Goal: Task Accomplishment & Management: Use online tool/utility

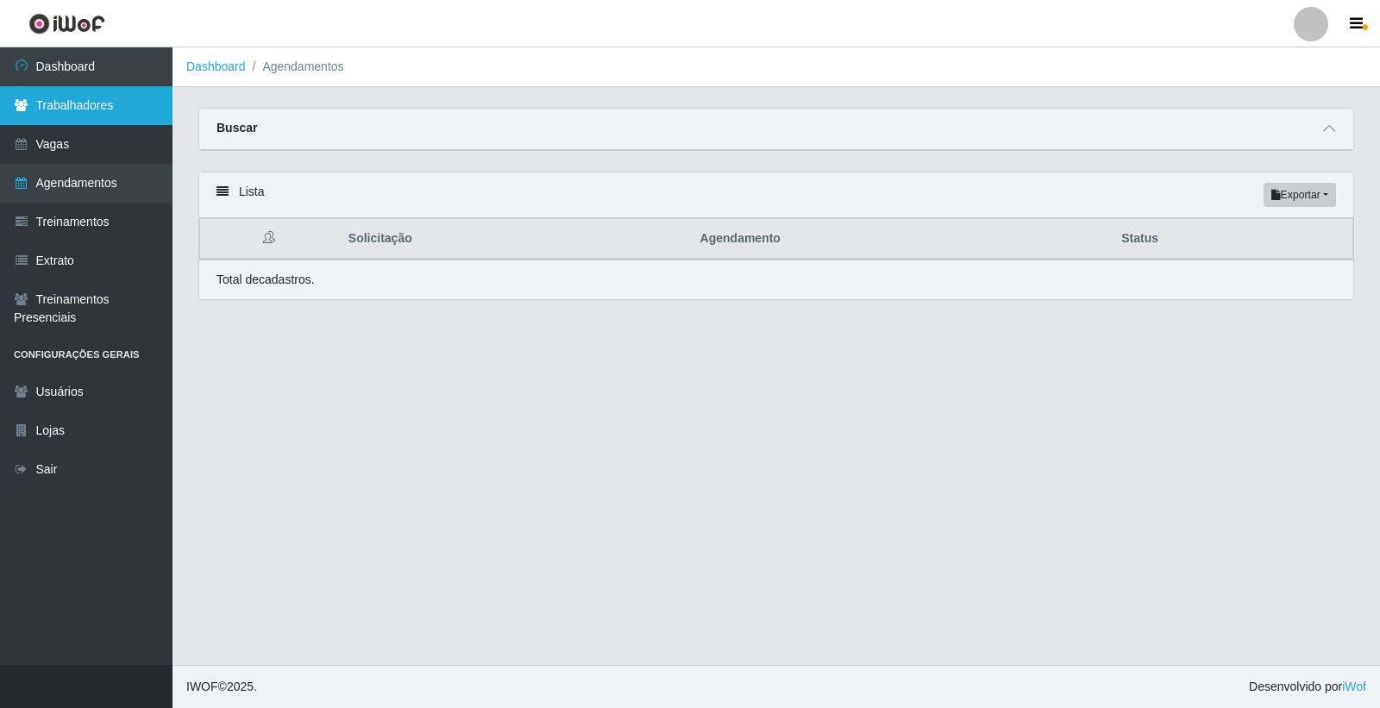
click at [119, 103] on link "Trabalhadores" at bounding box center [86, 105] width 172 height 39
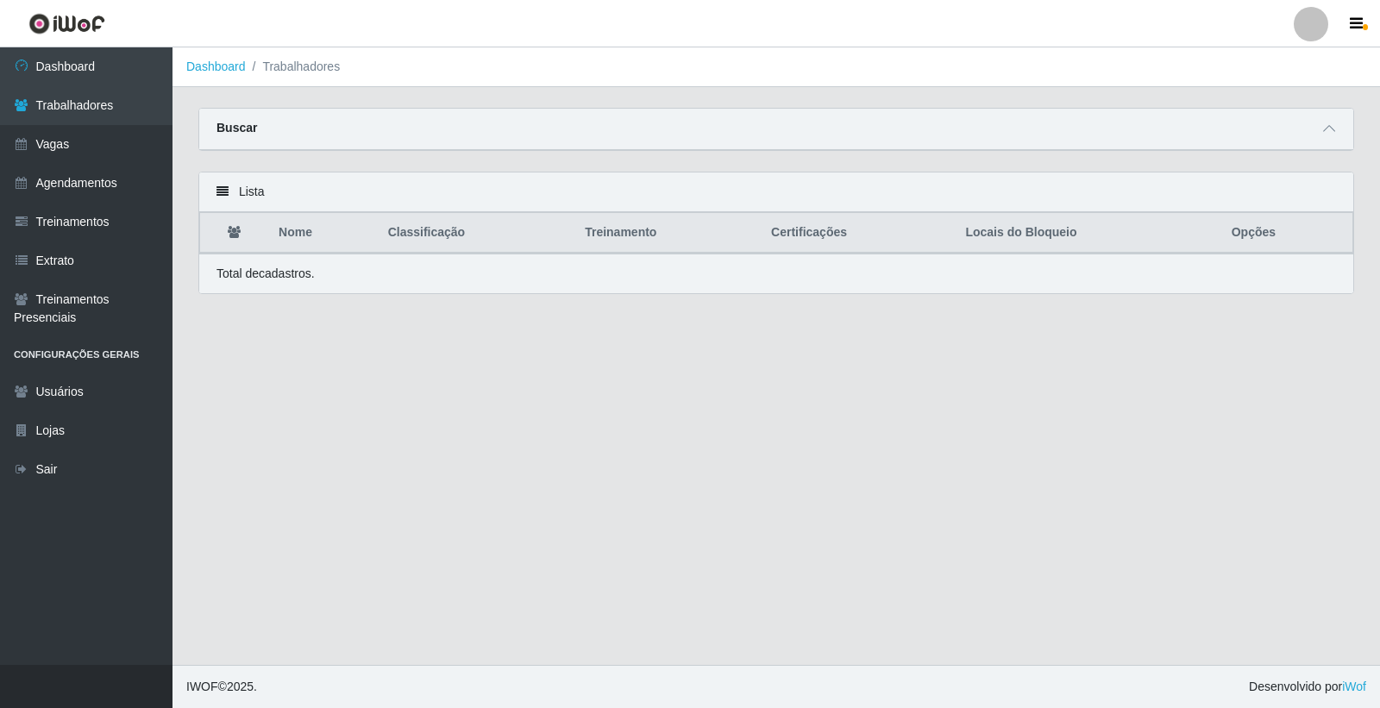
click at [225, 191] on icon at bounding box center [222, 191] width 12 height 12
click at [224, 191] on icon at bounding box center [222, 191] width 12 height 12
click at [1360, 26] on icon "button" at bounding box center [1355, 24] width 13 height 16
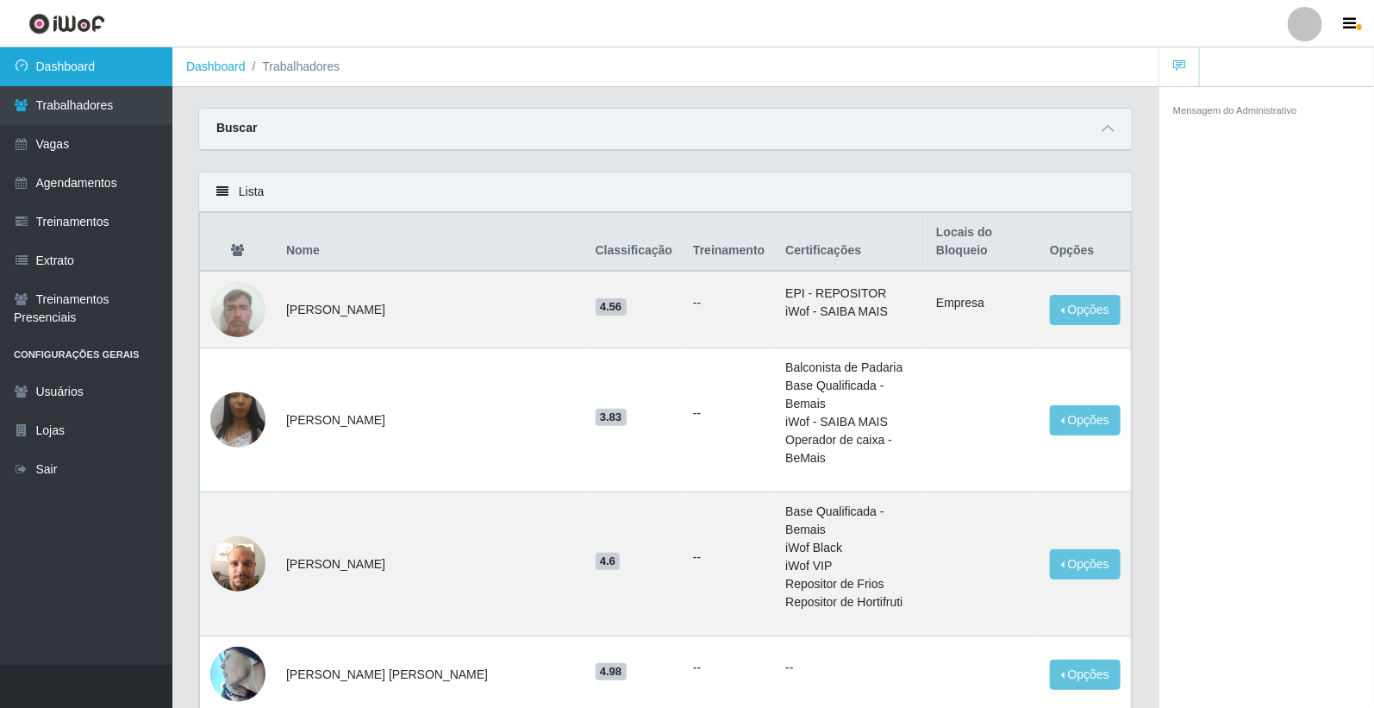
click at [72, 61] on link "Dashboard" at bounding box center [86, 66] width 172 height 39
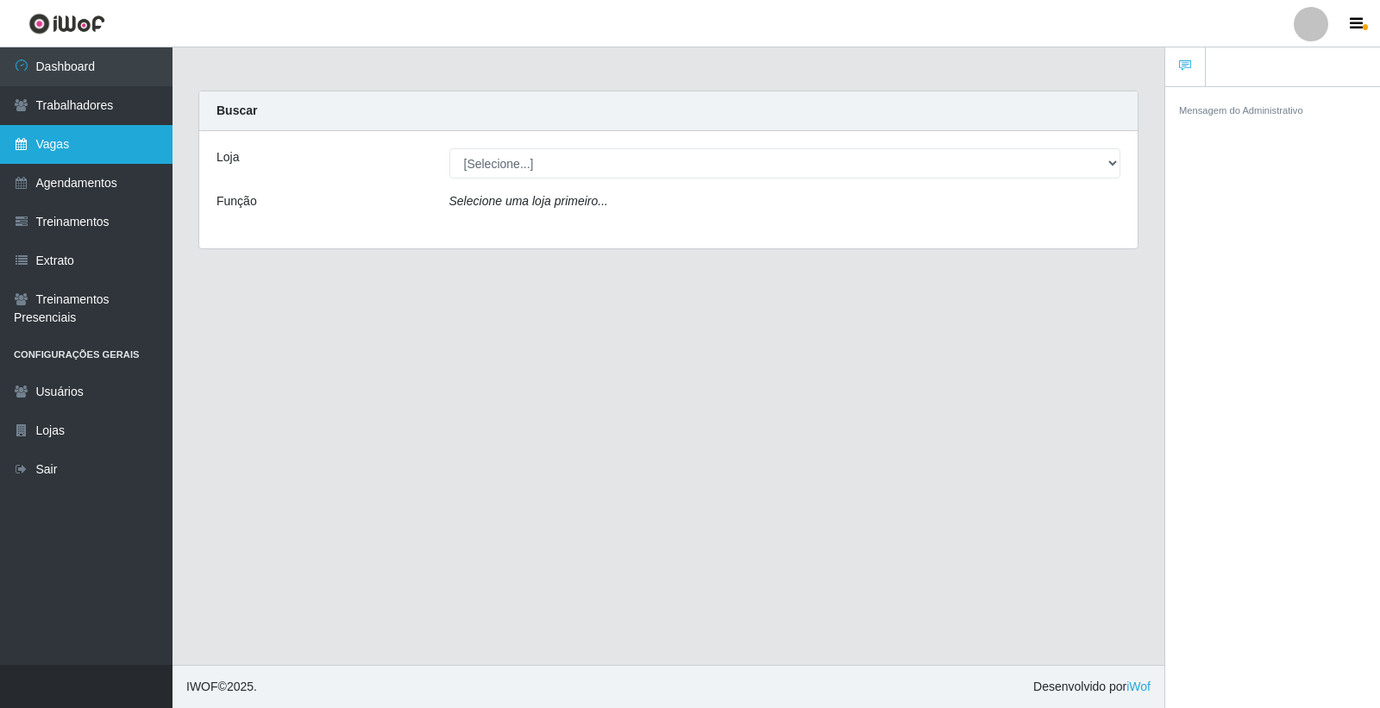
click at [47, 143] on link "Vagas" at bounding box center [86, 144] width 172 height 39
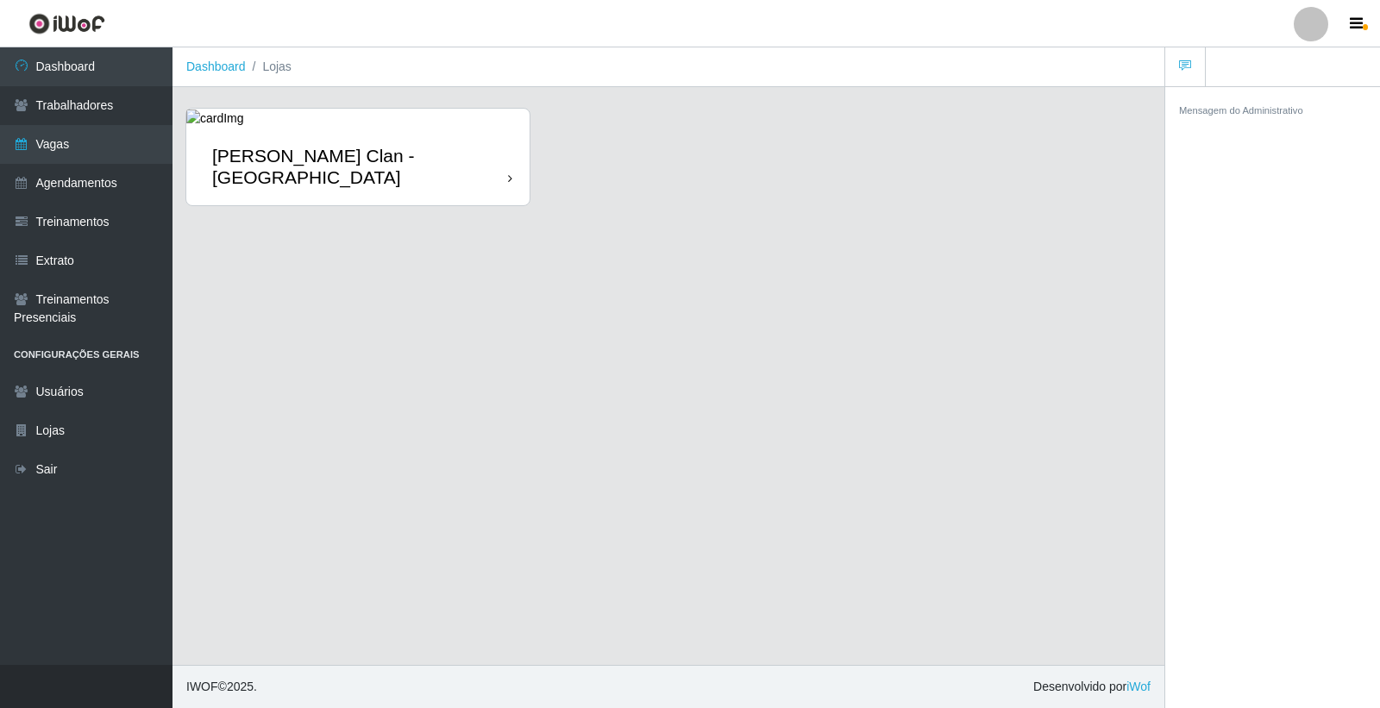
click at [509, 172] on icon at bounding box center [510, 178] width 4 height 12
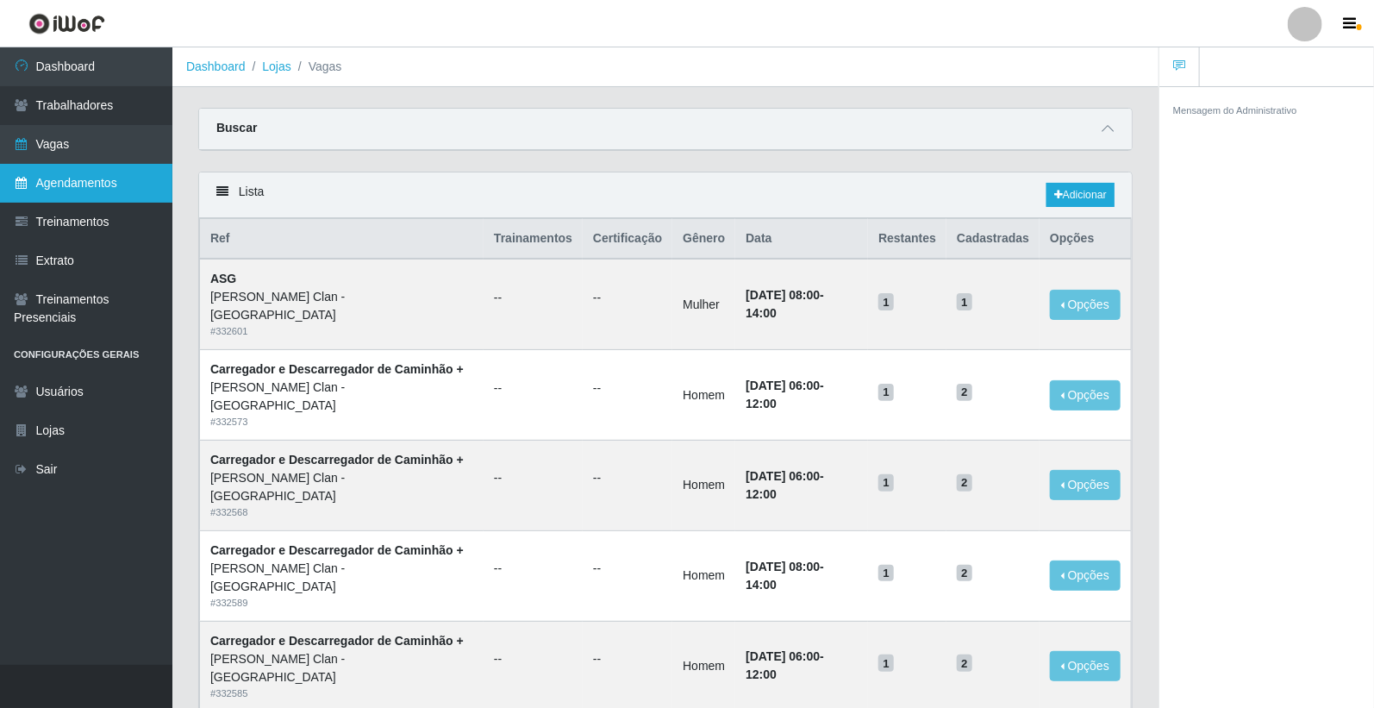
click at [83, 181] on link "Agendamentos" at bounding box center [86, 183] width 172 height 39
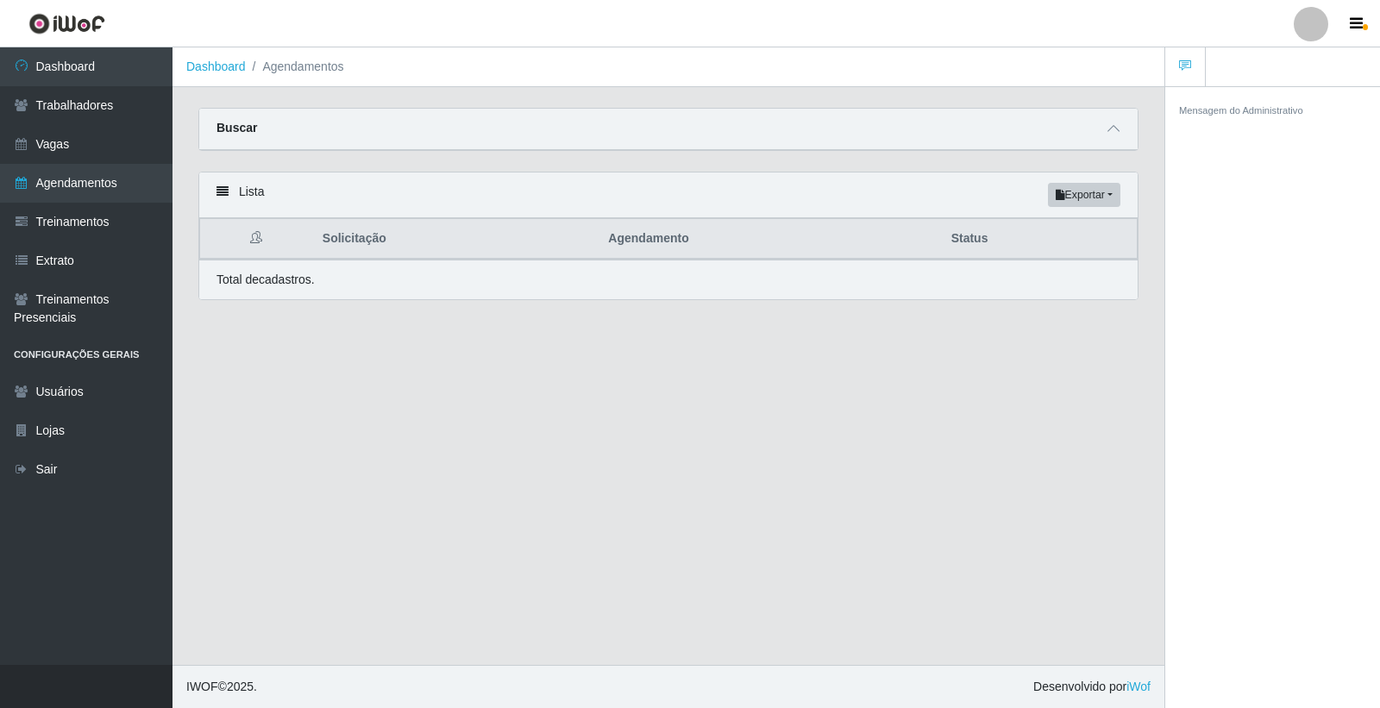
click at [257, 240] on icon at bounding box center [256, 237] width 12 height 12
click at [214, 69] on link "Dashboard" at bounding box center [215, 66] width 59 height 14
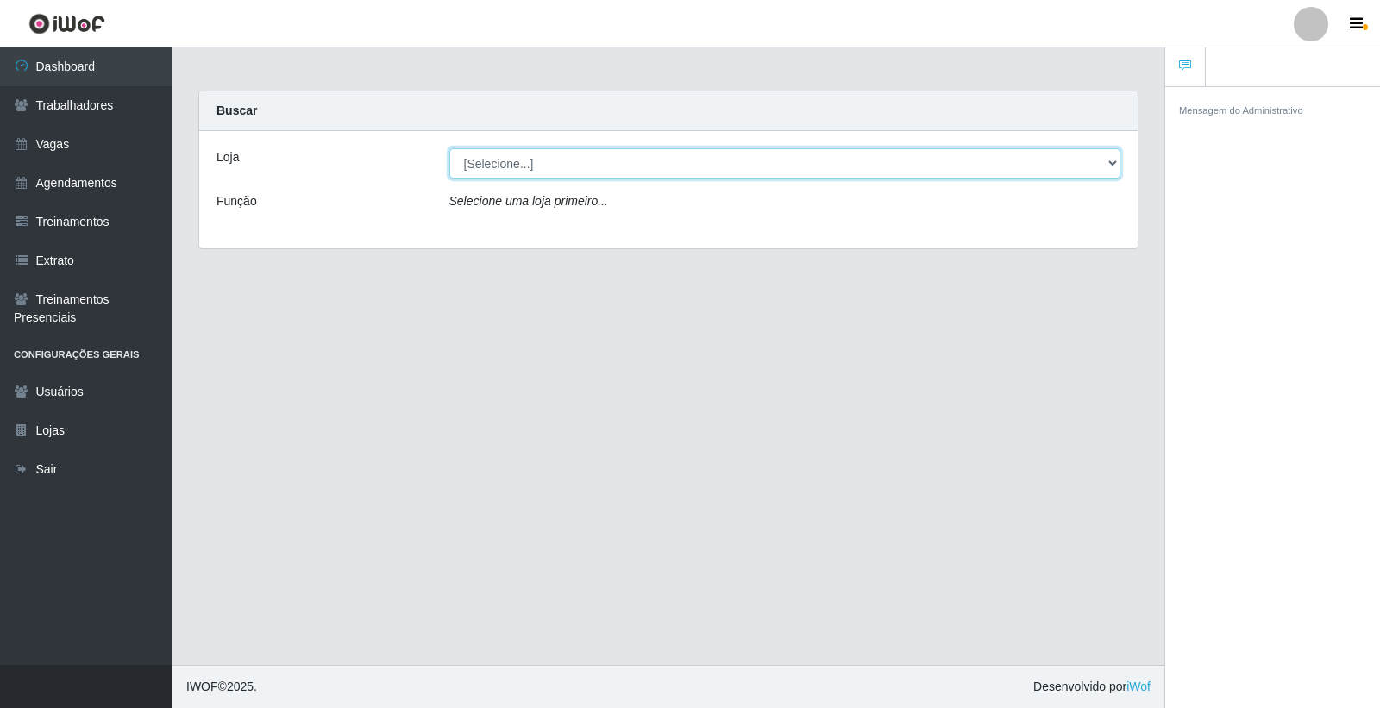
click at [519, 166] on select "[Selecione...] Leite Clan - Bayeux" at bounding box center [785, 163] width 672 height 30
select select "452"
click at [449, 148] on select "[Selecione...] Leite Clan - Bayeux" at bounding box center [785, 163] width 672 height 30
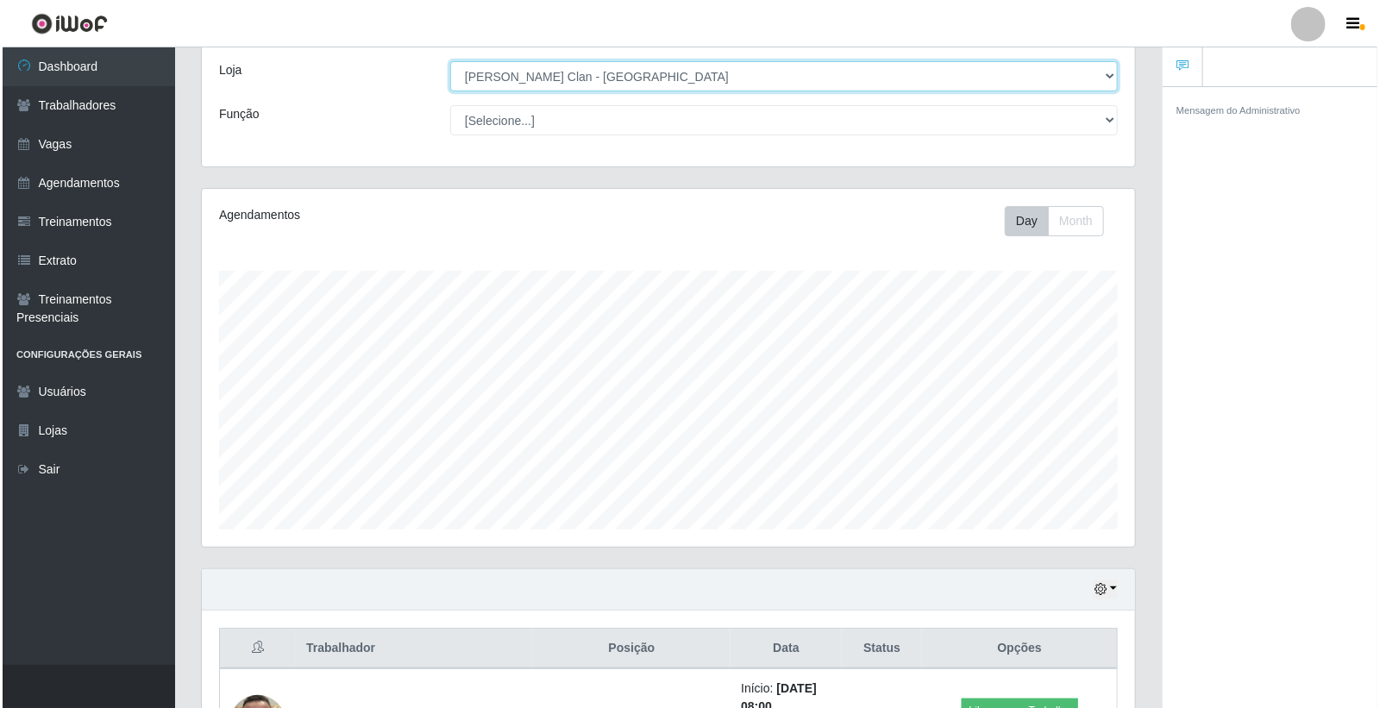
scroll to position [346, 0]
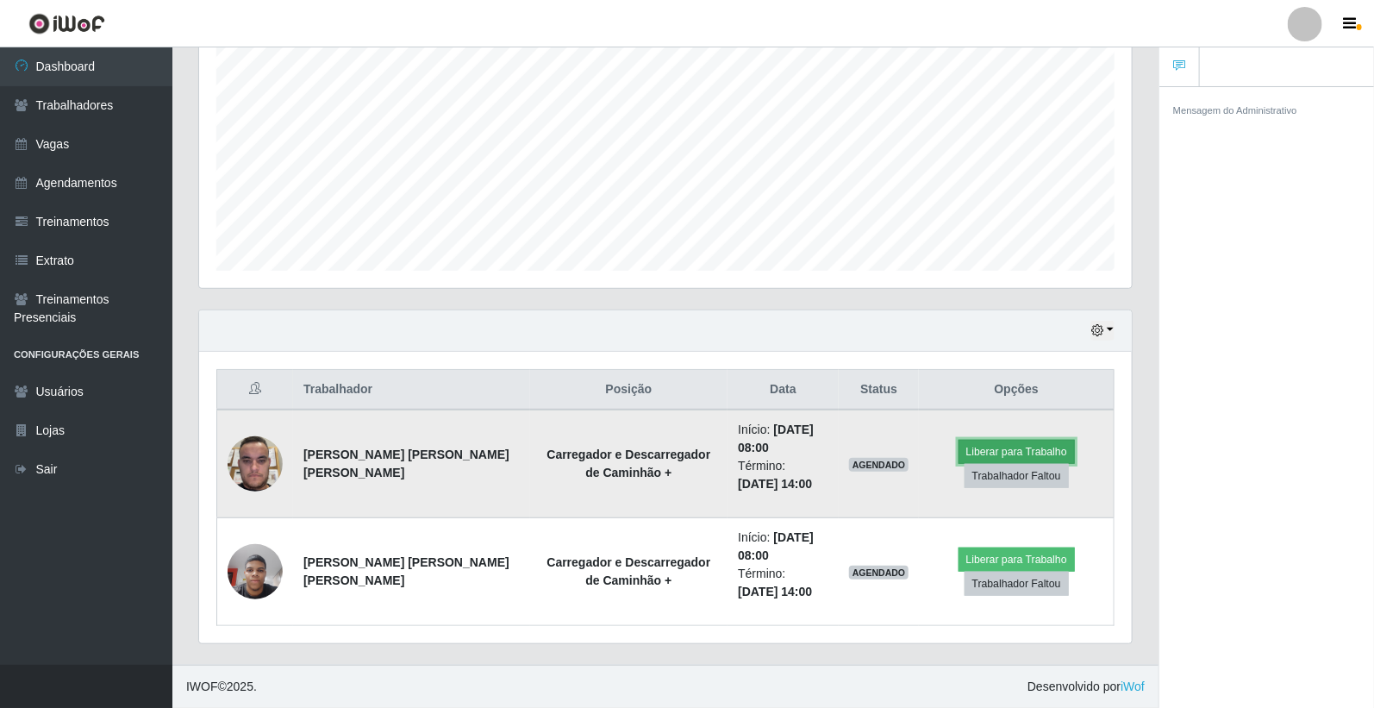
click at [1030, 453] on button "Liberar para Trabalho" at bounding box center [1017, 452] width 116 height 24
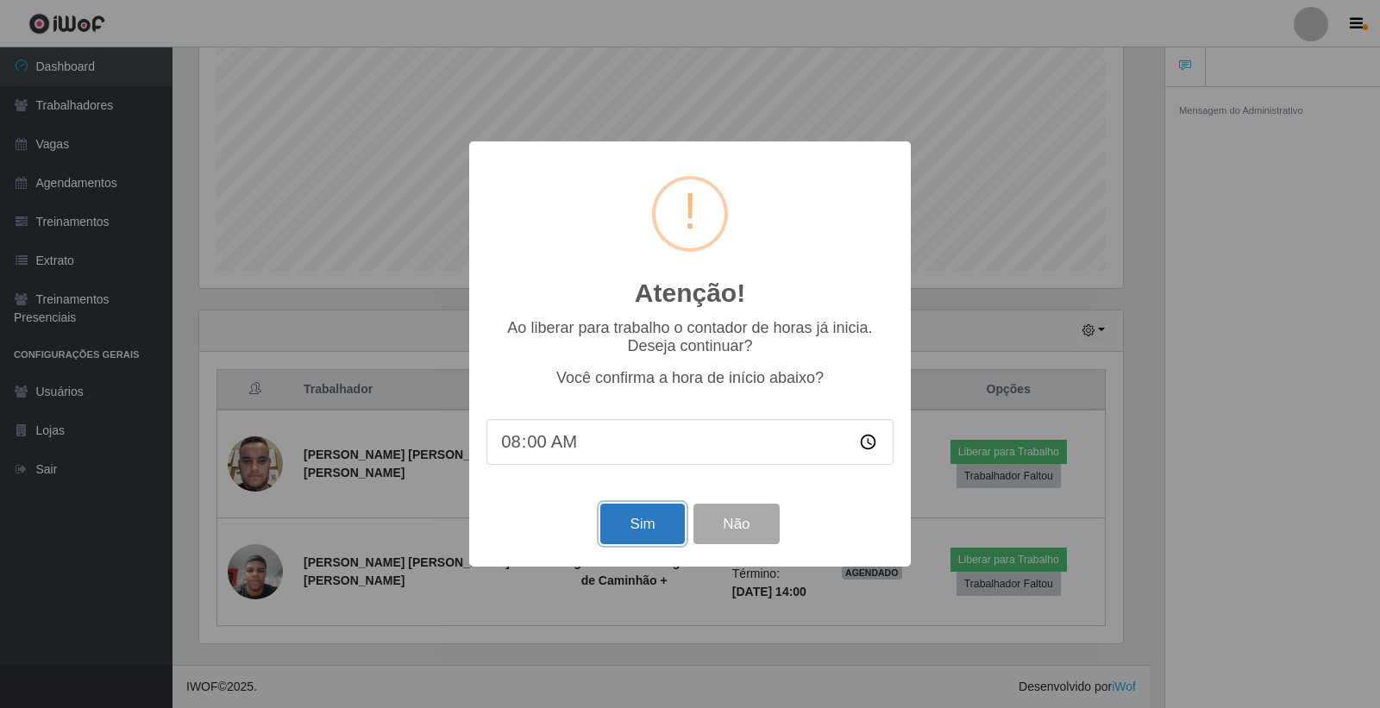
click at [648, 535] on button "Sim" at bounding box center [642, 524] width 84 height 41
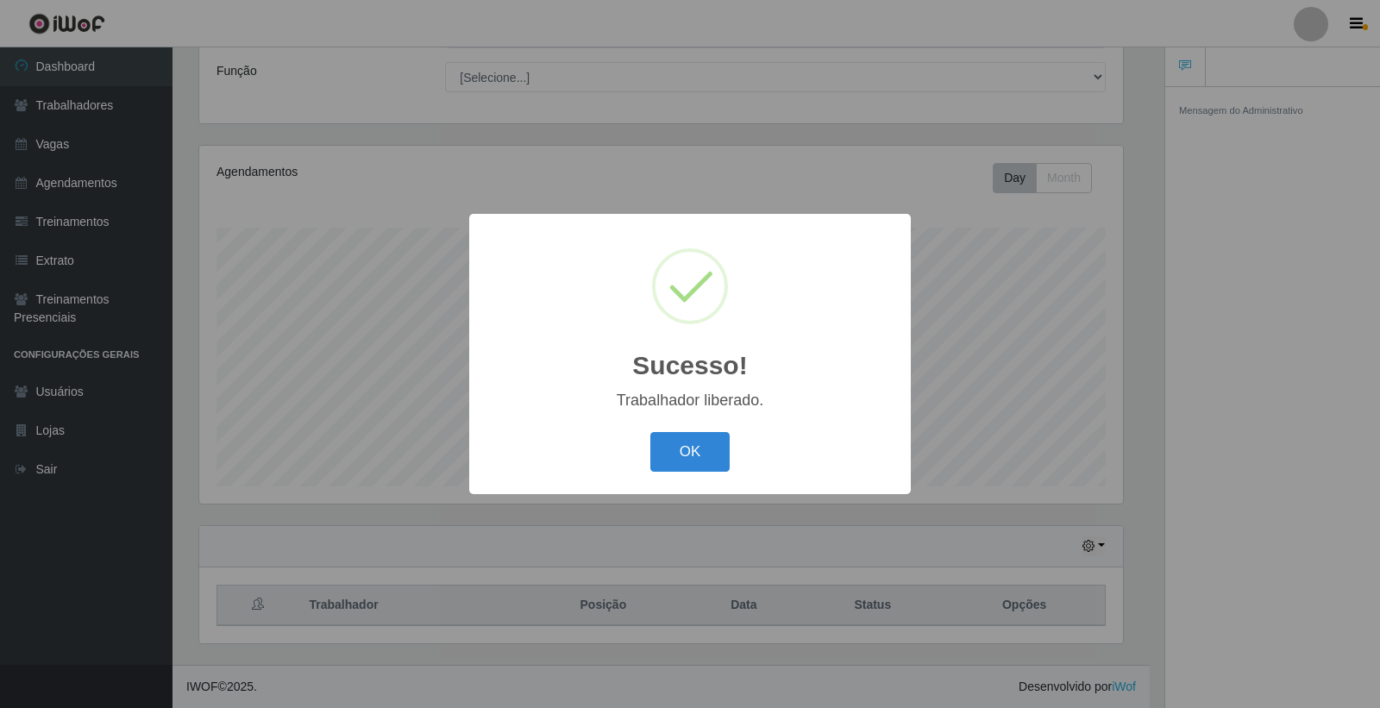
click at [997, 561] on div "Sucesso! × Trabalhador liberado. OK Cancel" at bounding box center [690, 354] width 1380 height 708
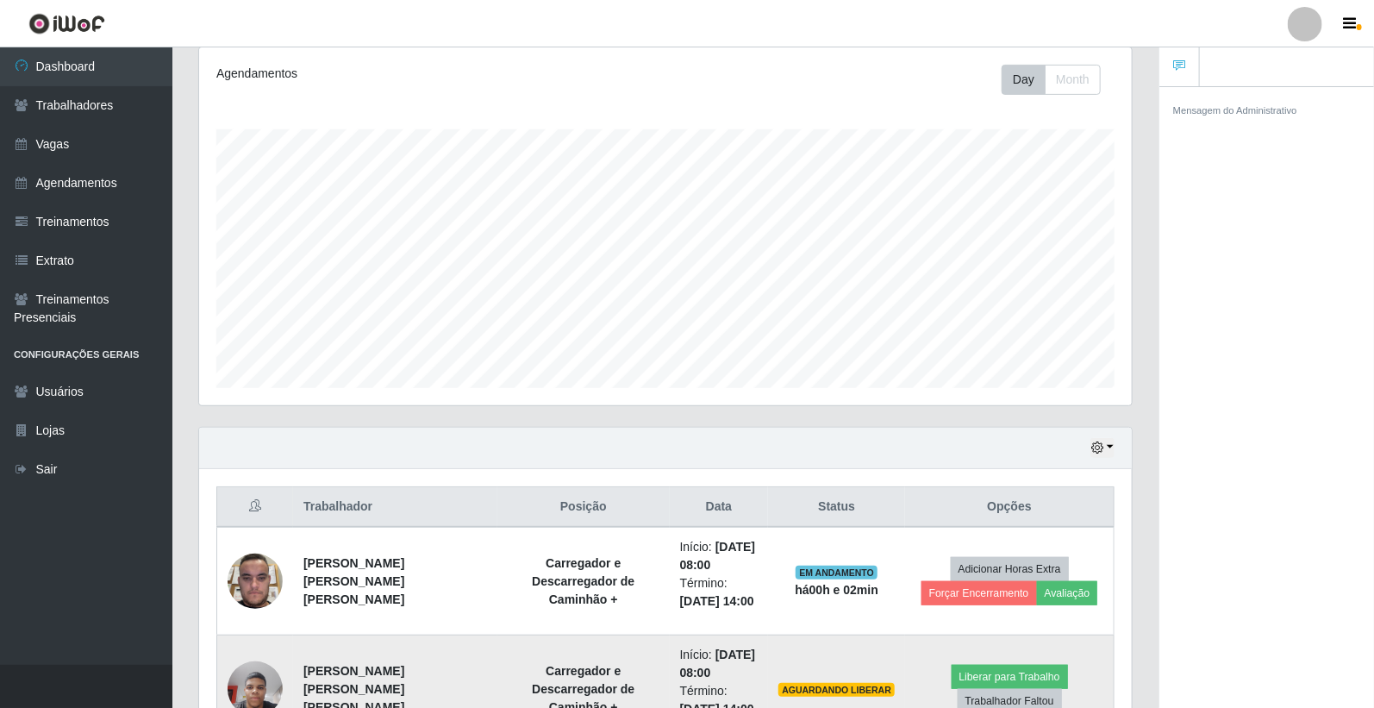
scroll to position [346, 0]
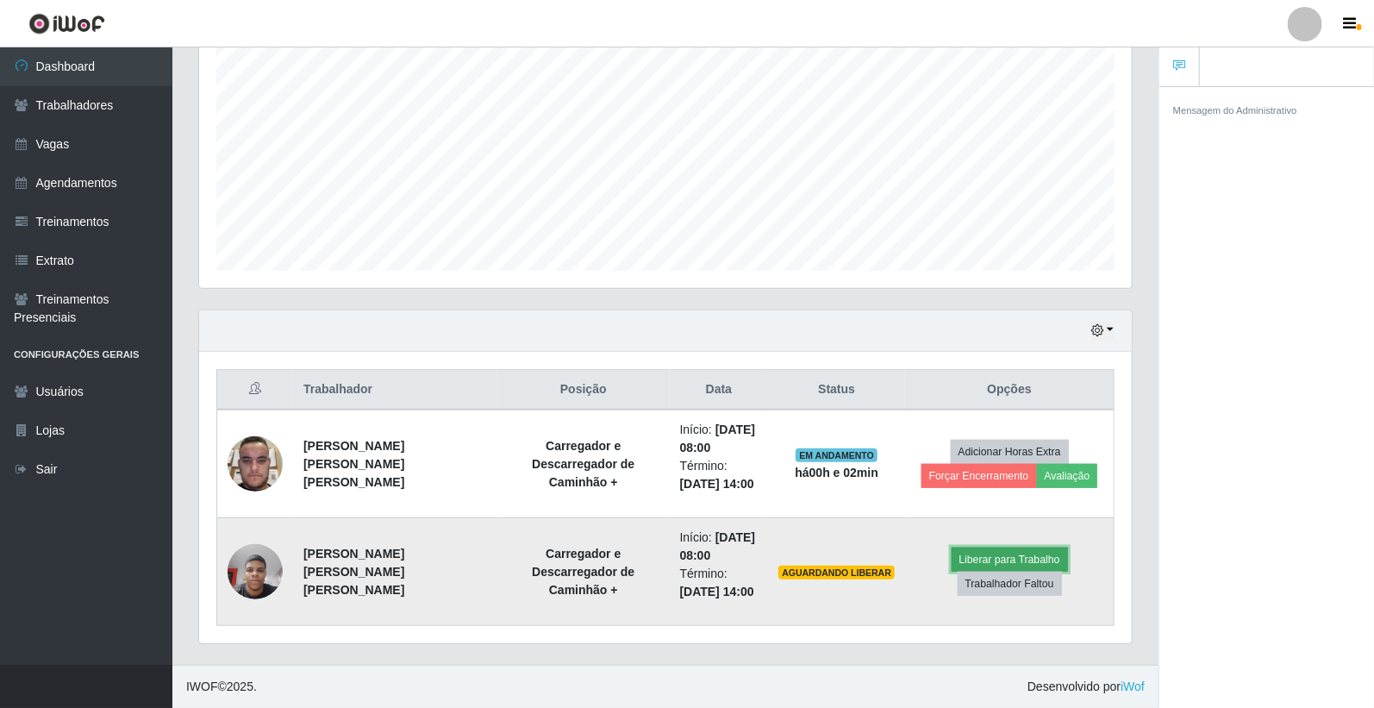
click at [992, 557] on button "Liberar para Trabalho" at bounding box center [1010, 560] width 116 height 24
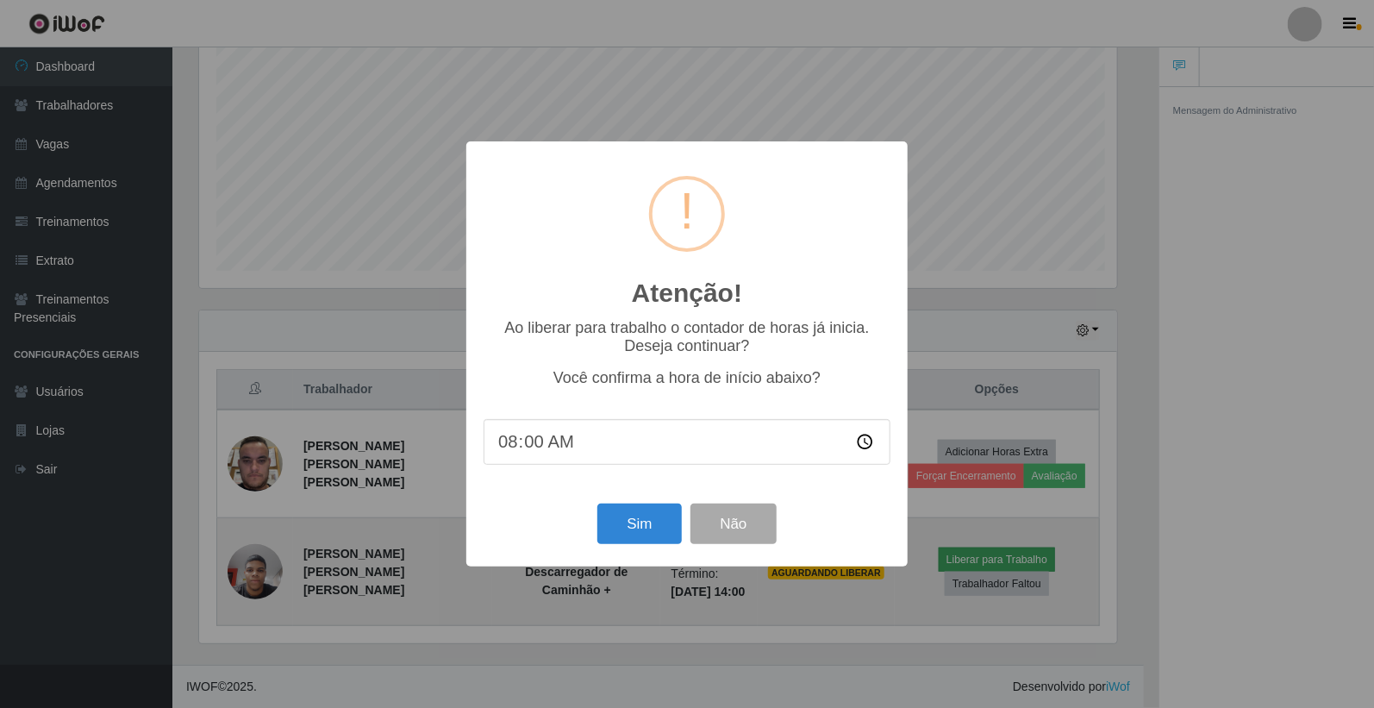
scroll to position [357, 923]
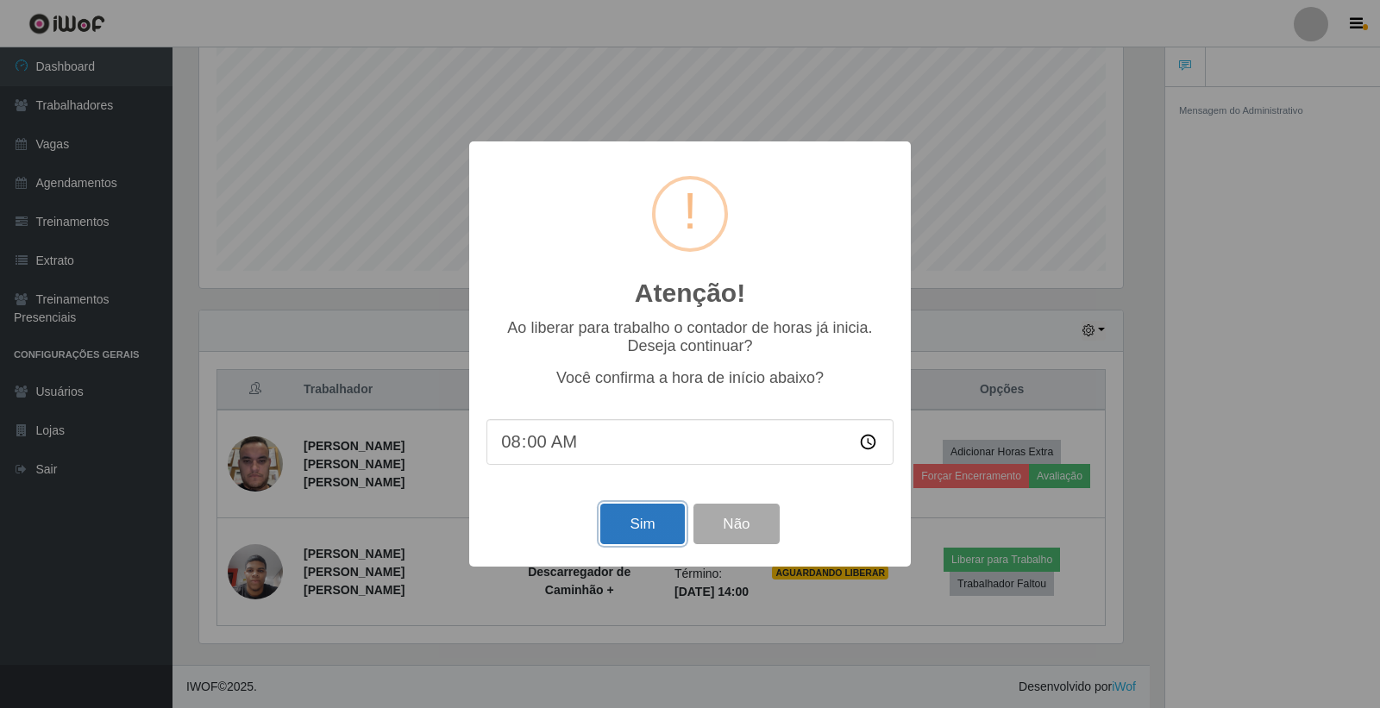
click at [639, 531] on button "Sim" at bounding box center [642, 524] width 84 height 41
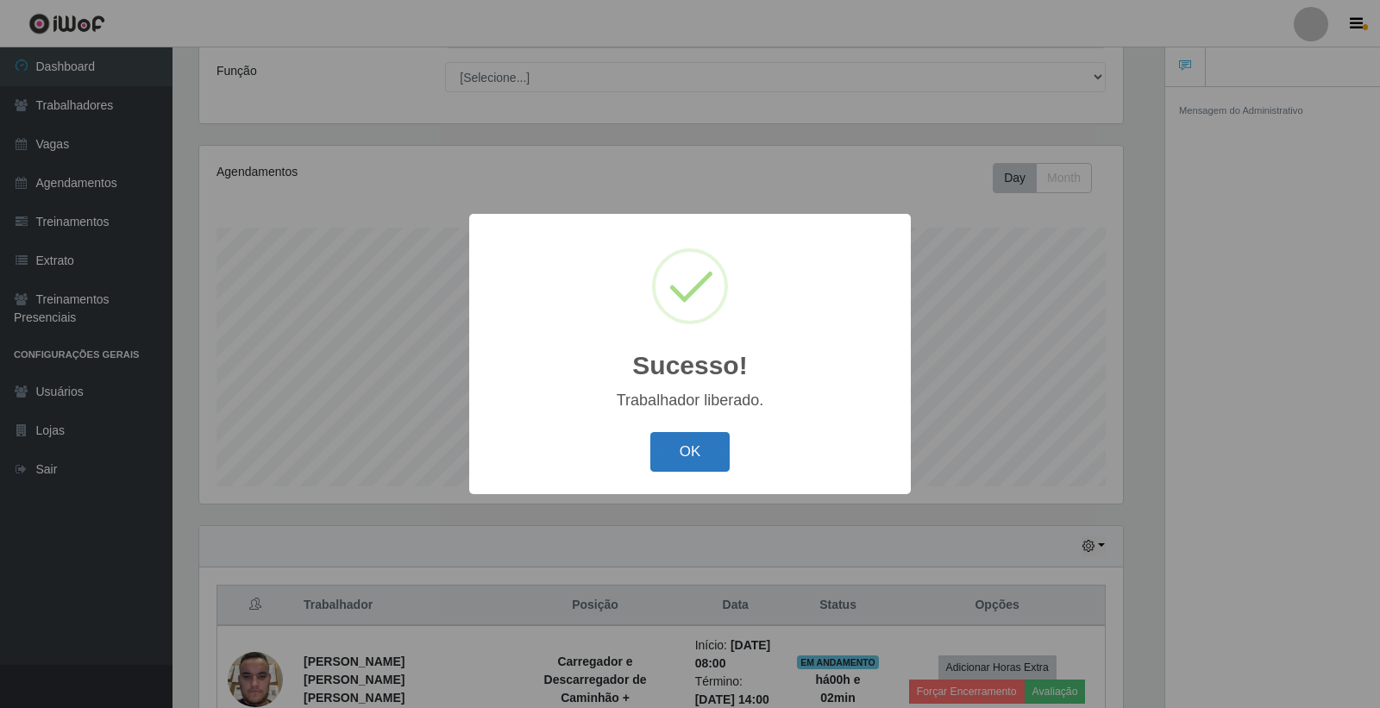
click at [686, 454] on button "OK" at bounding box center [690, 452] width 80 height 41
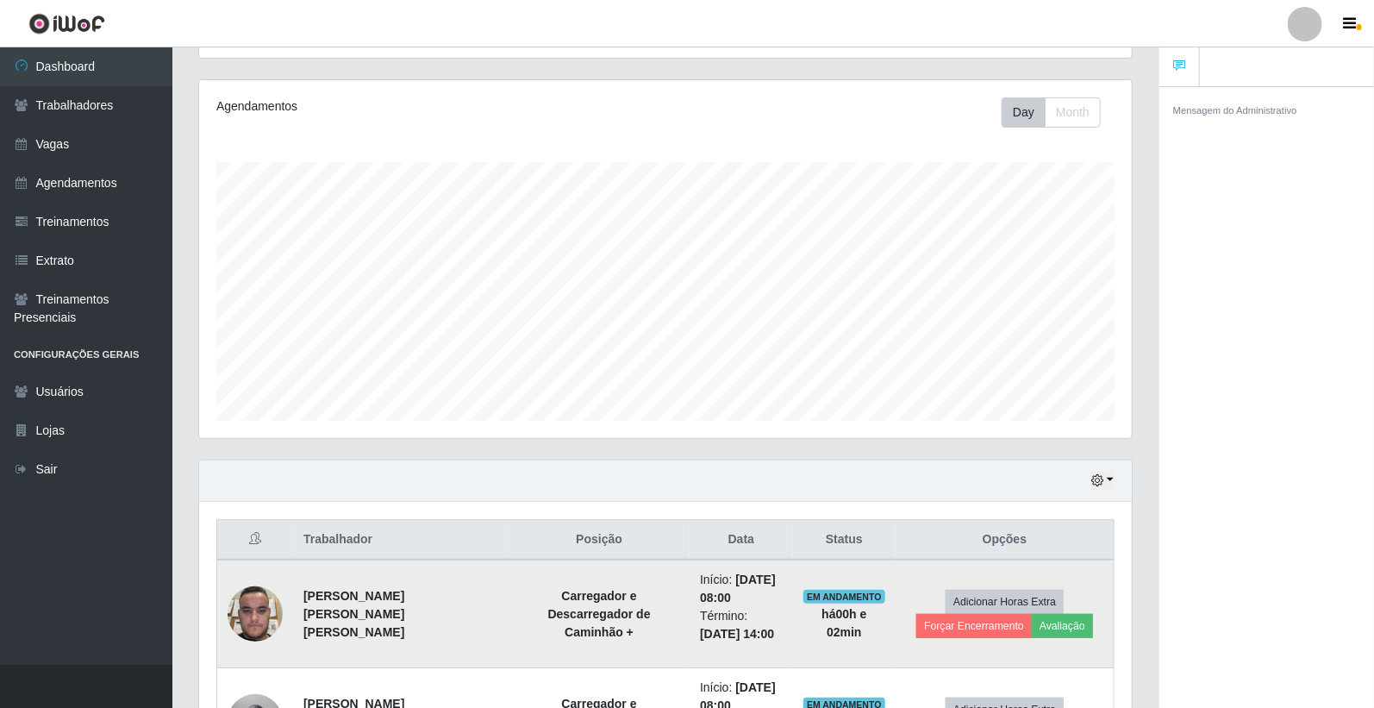
scroll to position [346, 0]
